Goal: Information Seeking & Learning: Learn about a topic

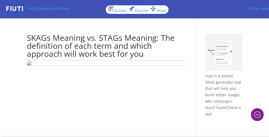
click at [134, 68] on img at bounding box center [106, 109] width 158 height 99
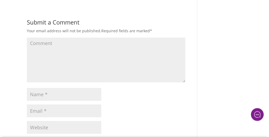
checkbox input "false"
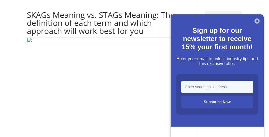
click at [134, 68] on img at bounding box center [106, 86] width 158 height 99
